Goal: Task Accomplishment & Management: Manage account settings

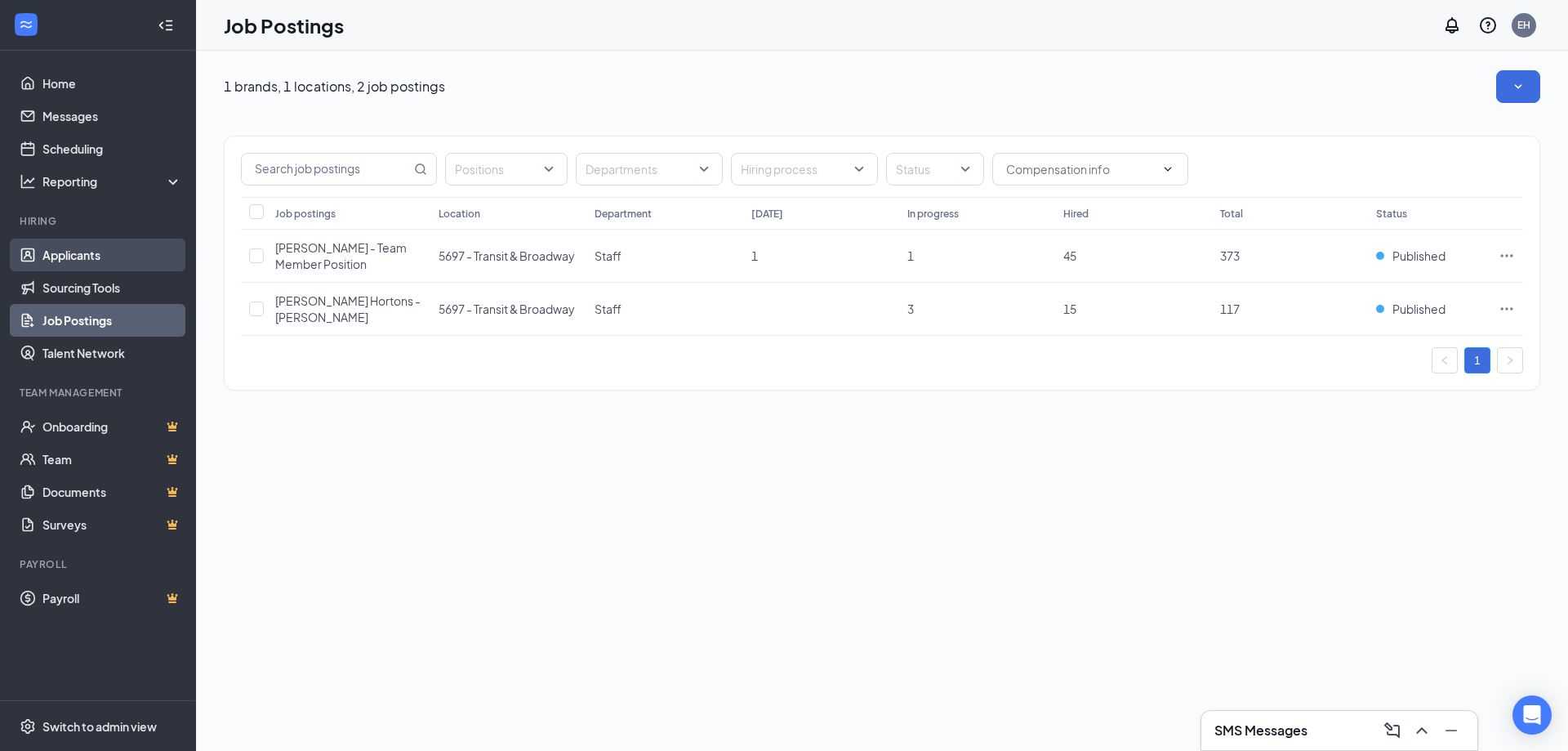
click at [88, 251] on link "Applicants" at bounding box center [113, 255] width 140 height 33
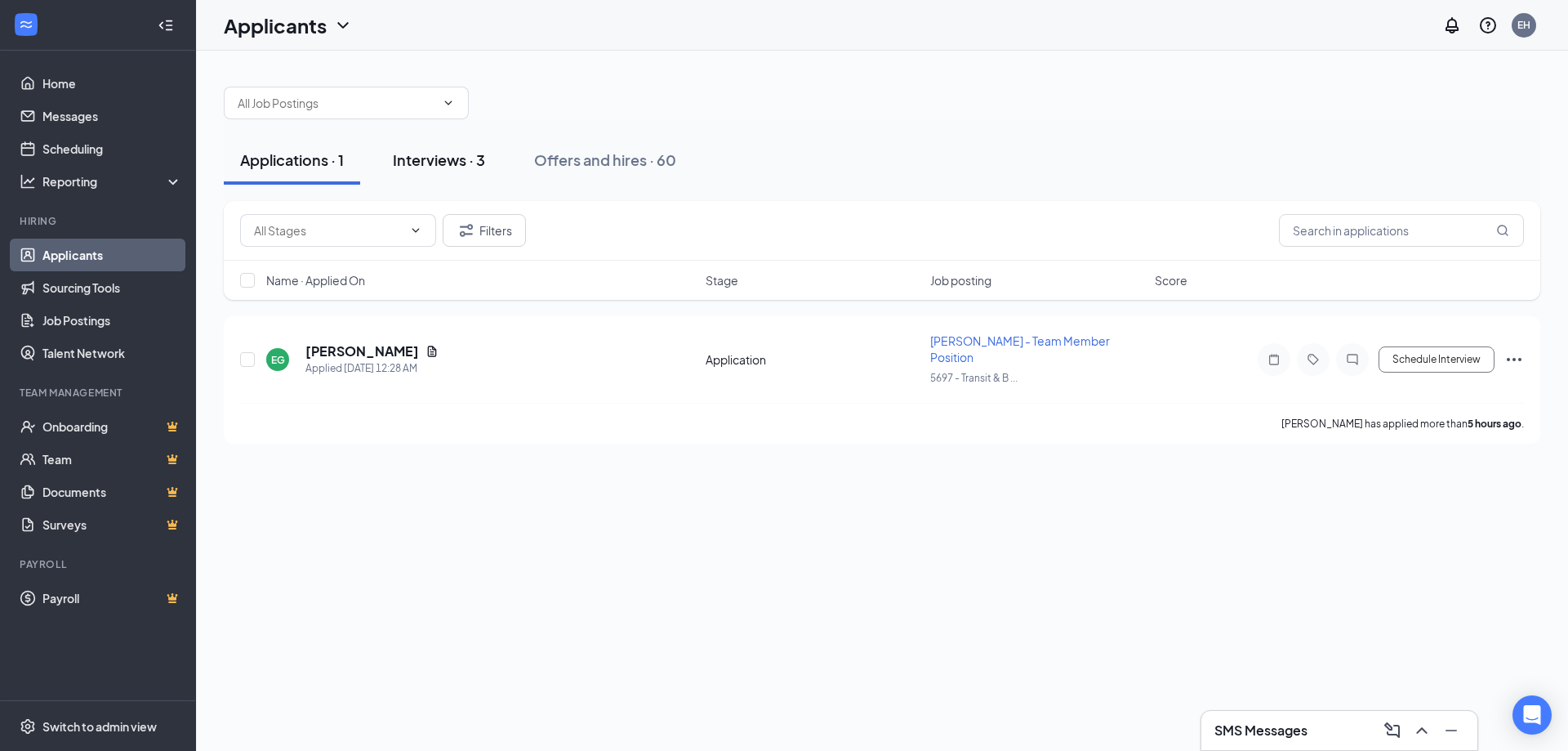
click at [460, 168] on div "Interviews · 3" at bounding box center [439, 160] width 92 height 20
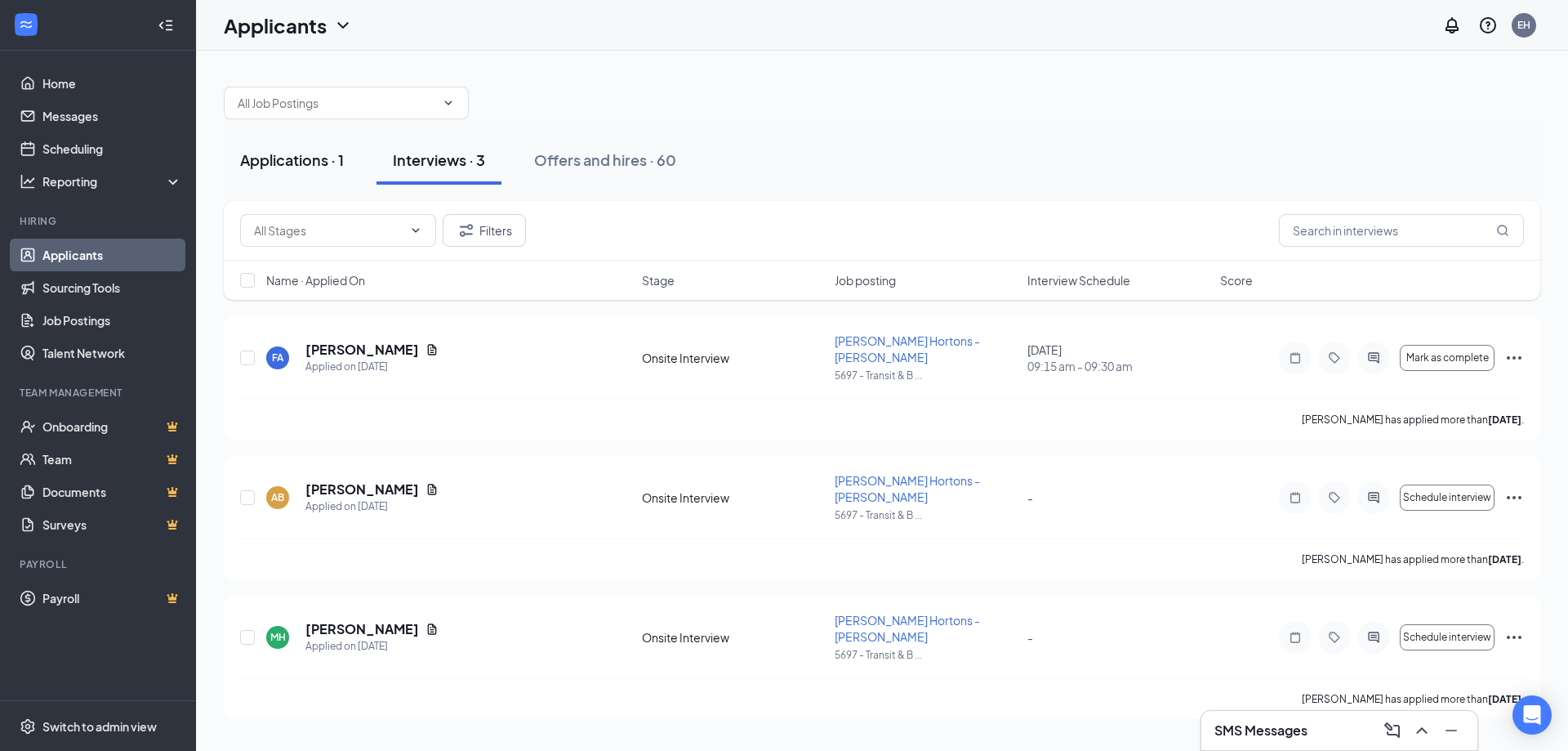
click at [313, 169] on div "Applications · 1" at bounding box center [292, 160] width 104 height 20
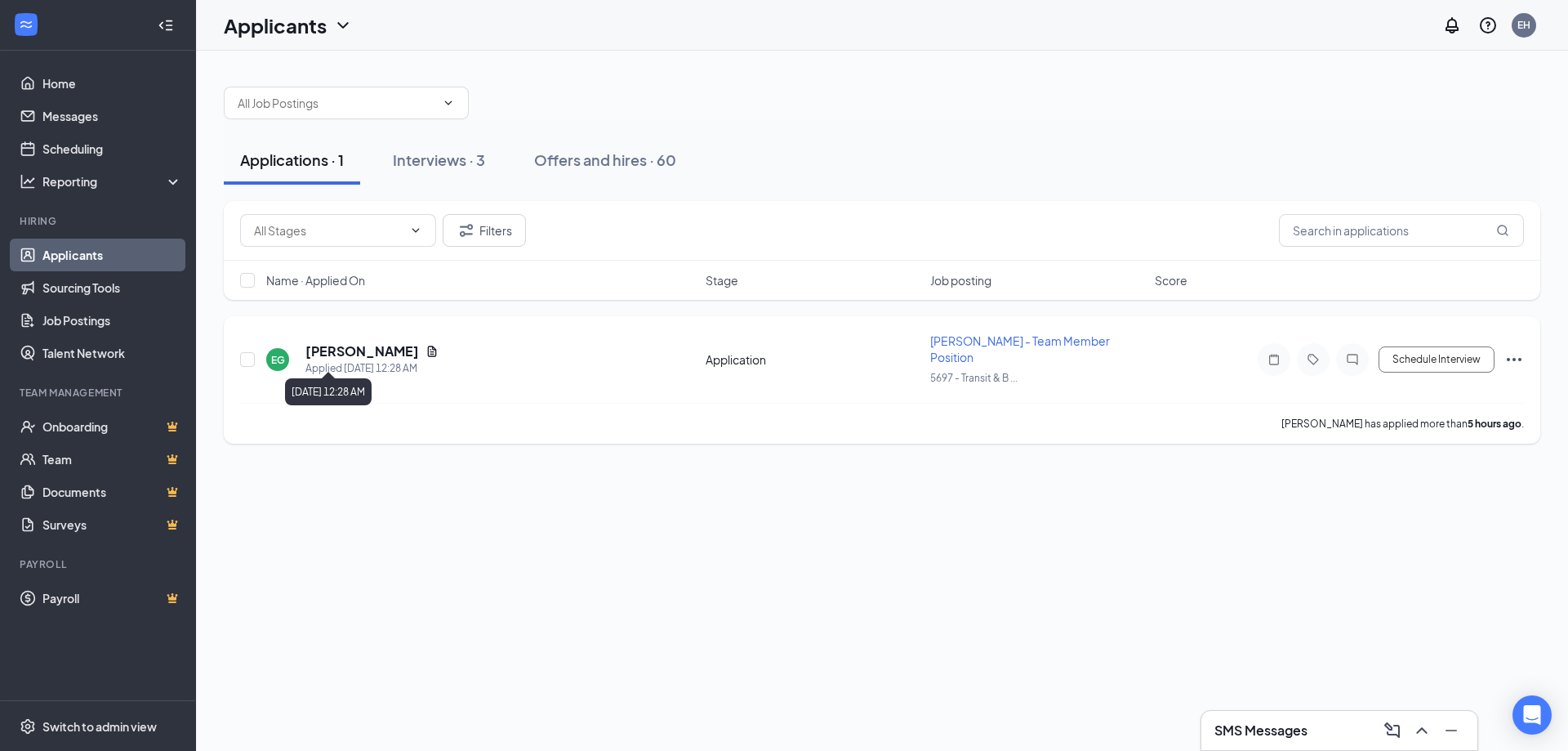
click at [338, 347] on h5 "[PERSON_NAME]" at bounding box center [362, 352] width 114 height 18
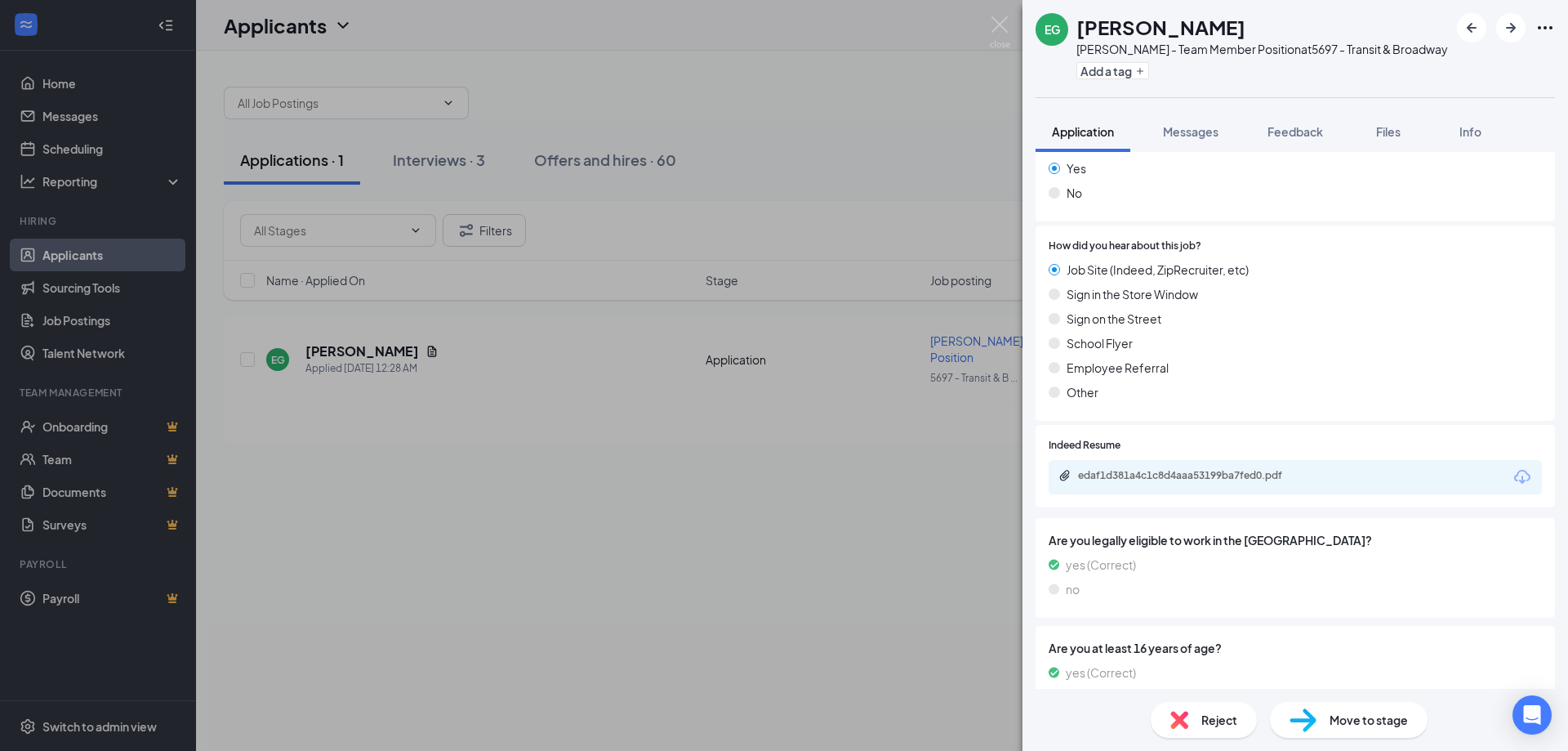
scroll to position [891, 0]
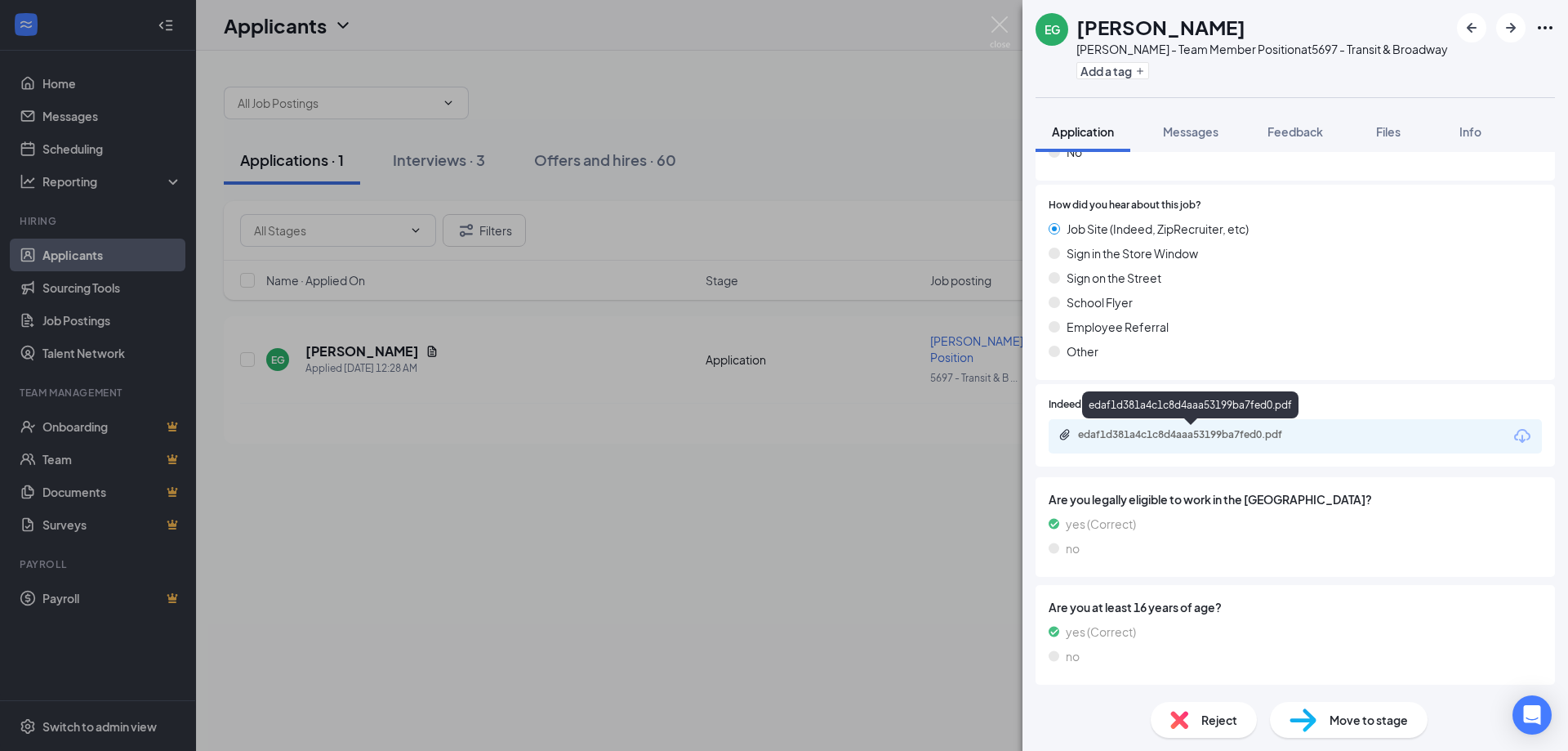
click at [1191, 442] on div "edaf1d381a4c1c8d4aaa53199ba7fed0.pdf" at bounding box center [1191, 436] width 264 height 16
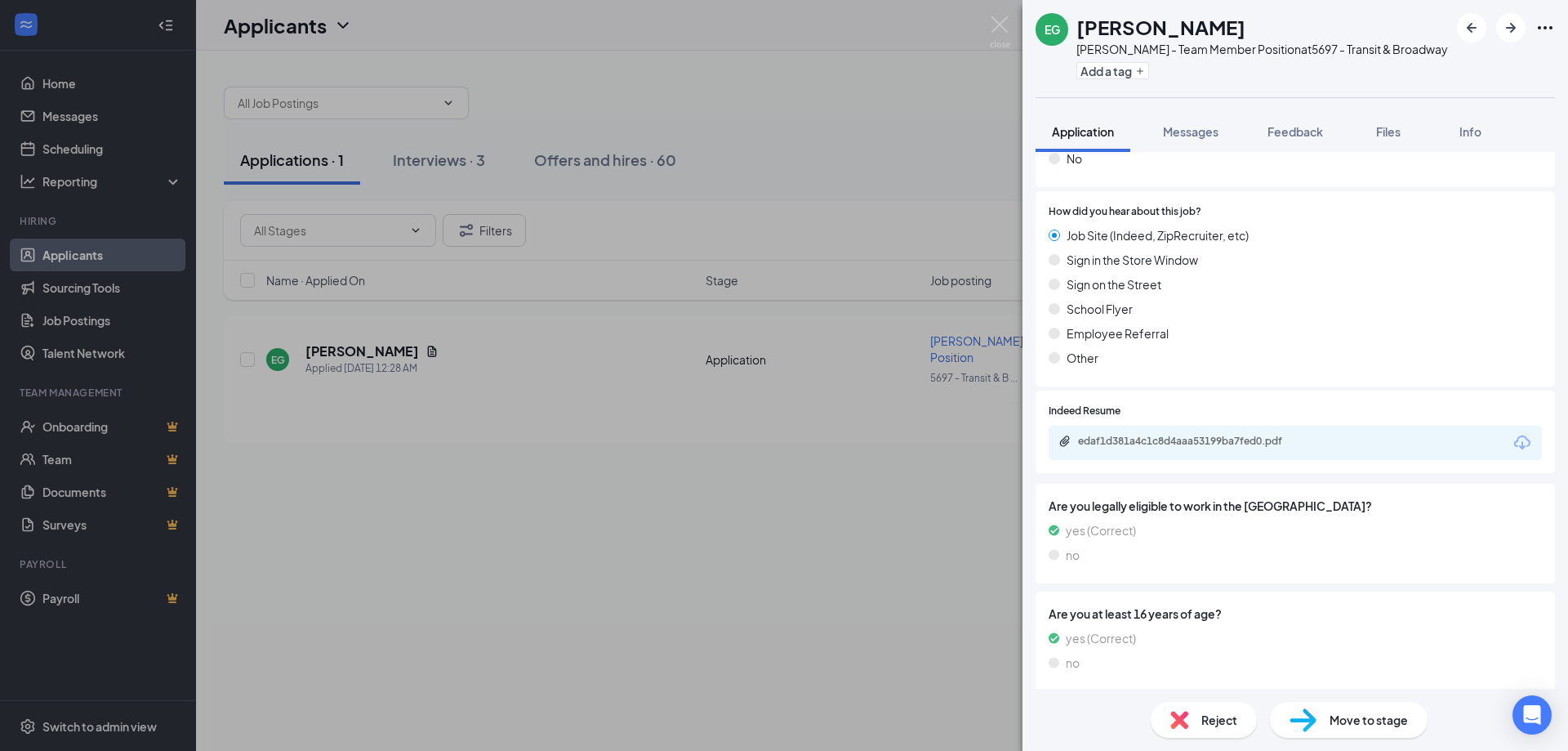
click at [1319, 724] on div "Move to stage" at bounding box center [1349, 720] width 158 height 36
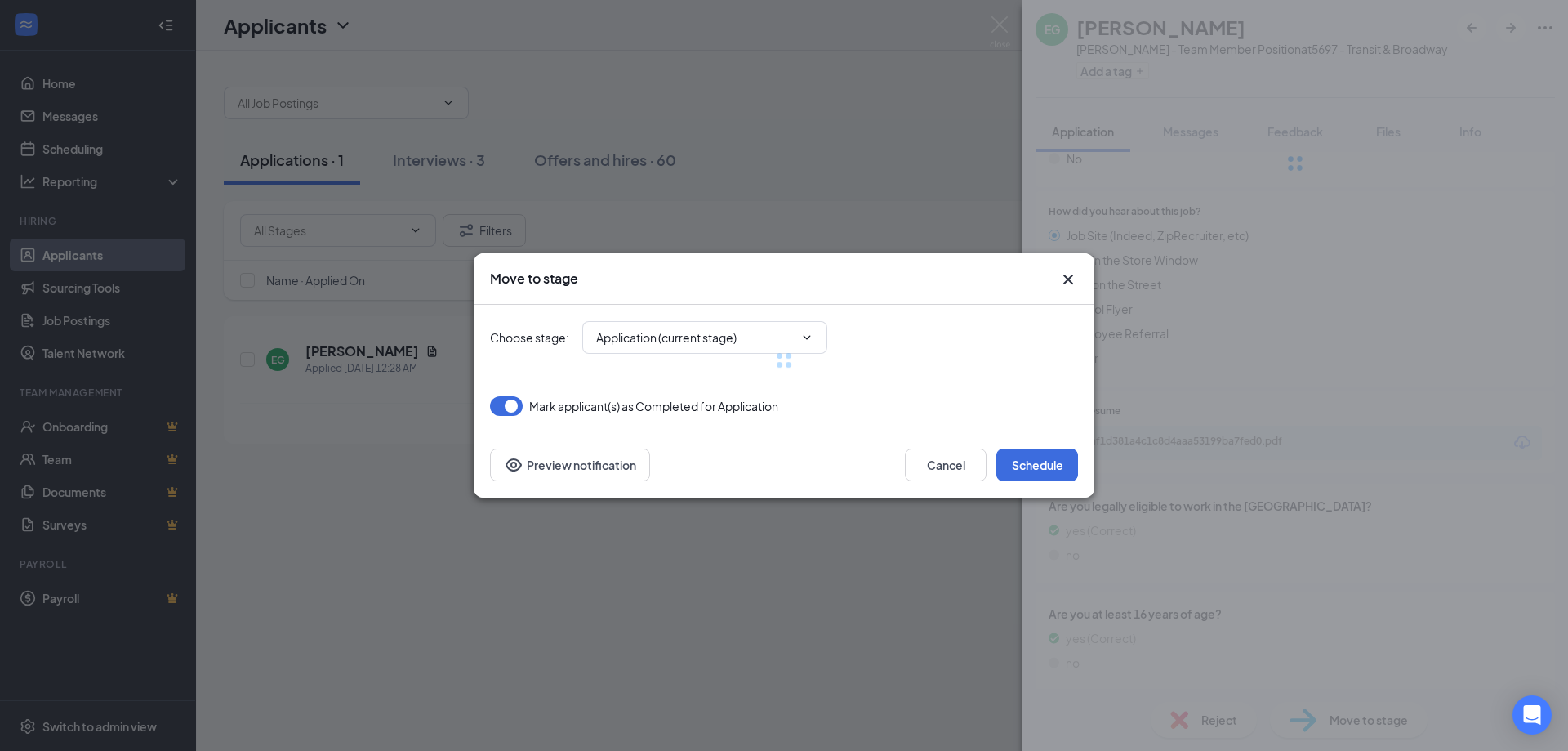
type input "Onsite Interview (next stage)"
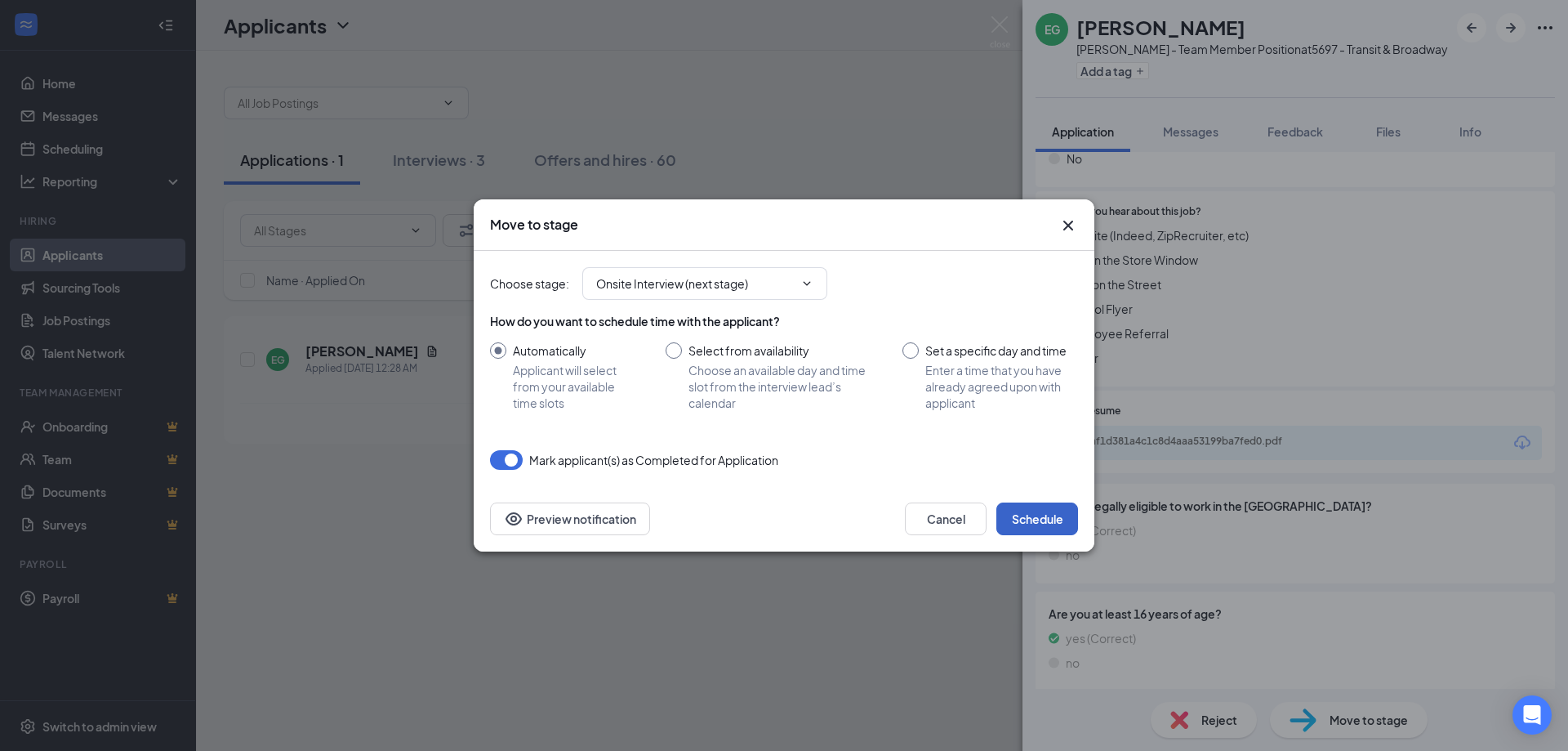
click at [1047, 522] on button "Schedule" at bounding box center [1038, 518] width 82 height 33
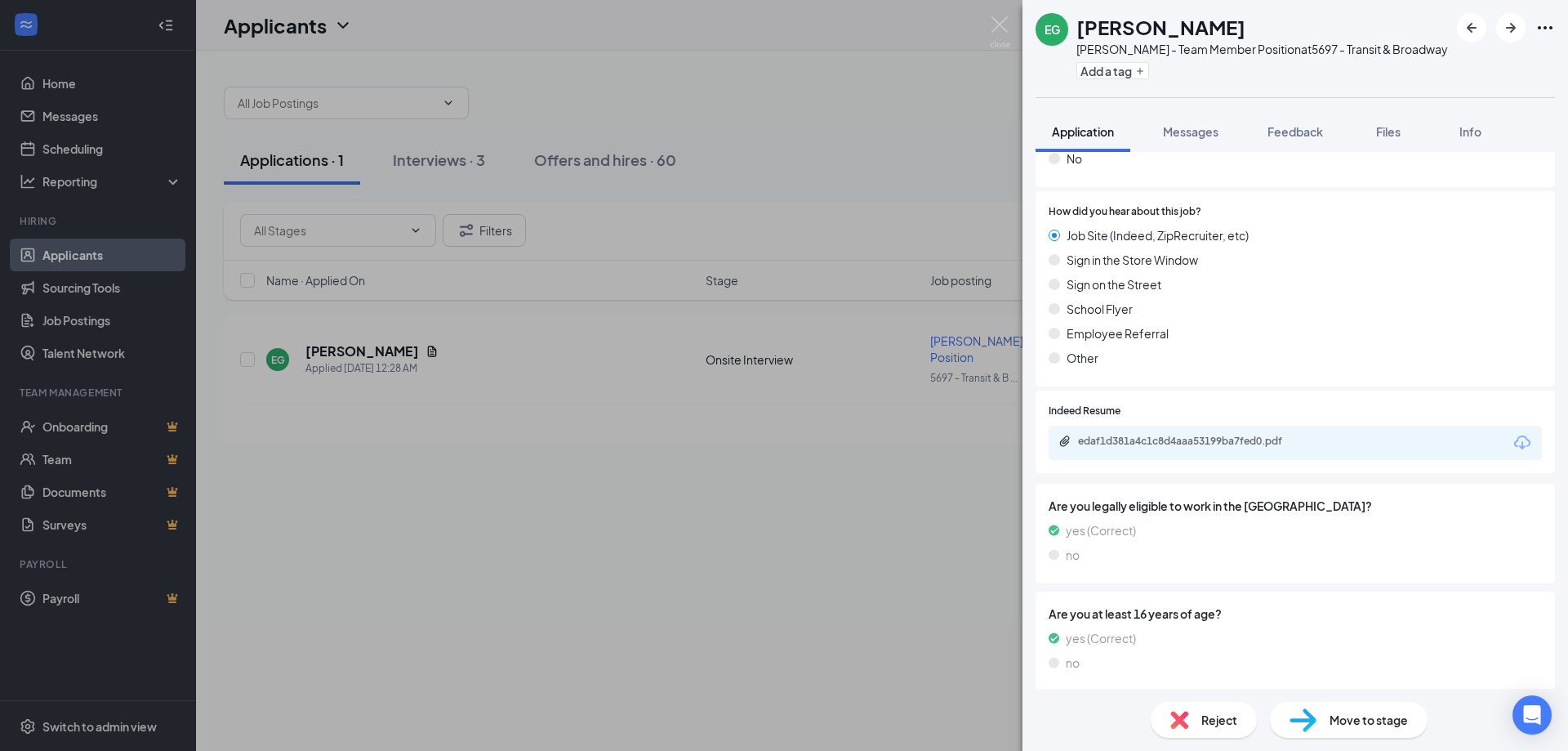
click at [682, 575] on div "EG [PERSON_NAME] [PERSON_NAME] - Team Member Position at 5697 - Transit & Broad…" at bounding box center [784, 376] width 1568 height 751
